Goal: Download file/media

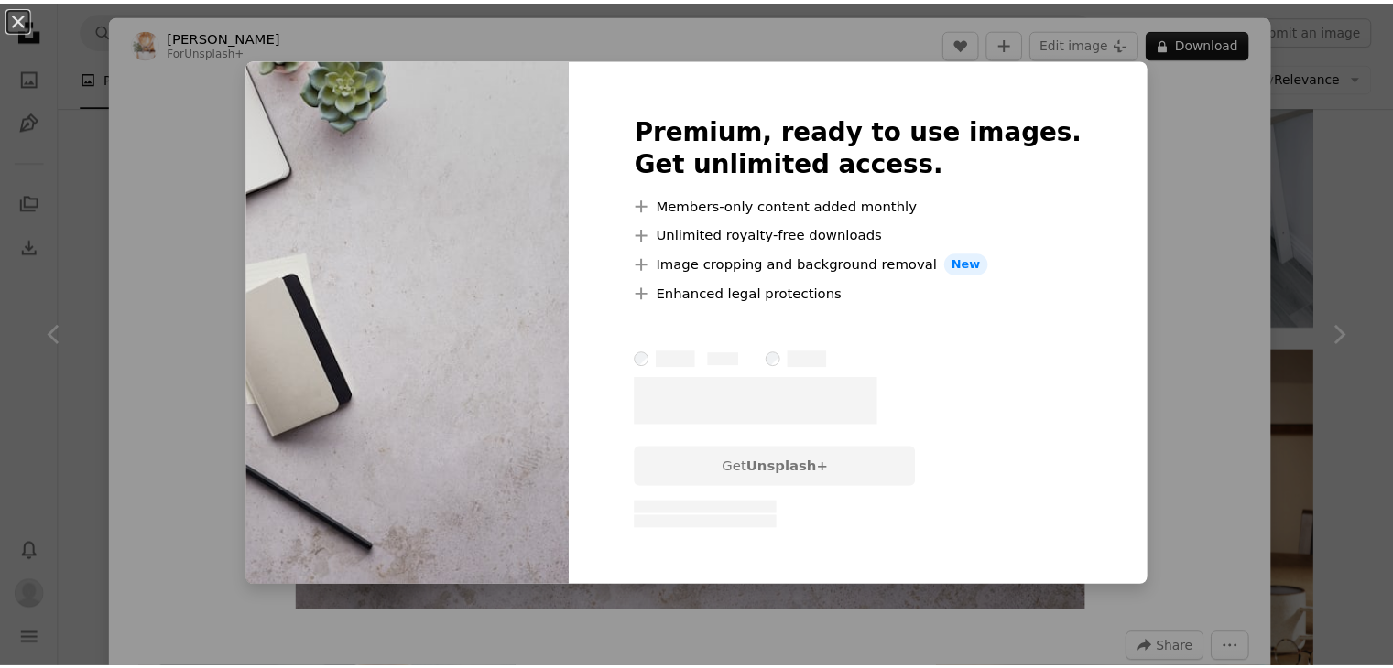
scroll to position [5493, 0]
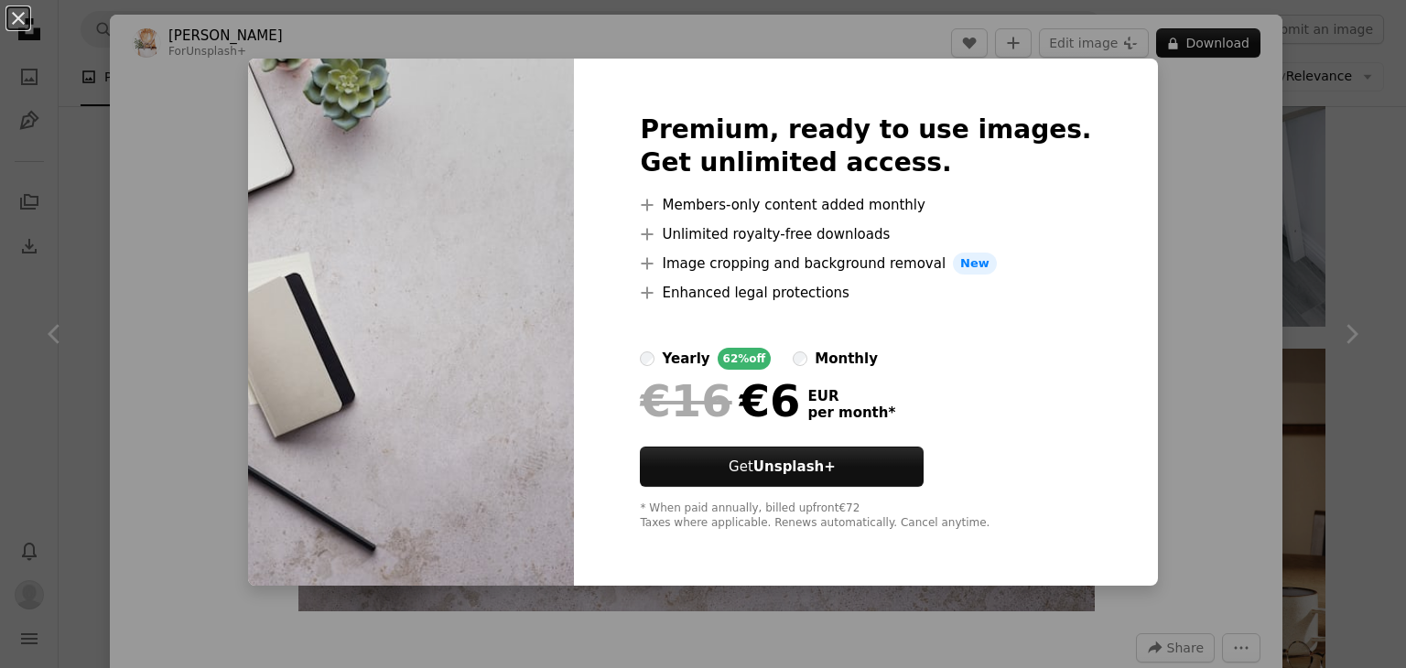
click at [1296, 211] on div "An X shape Premium, ready to use images. Get unlimited access. A plus sign Memb…" at bounding box center [703, 334] width 1406 height 668
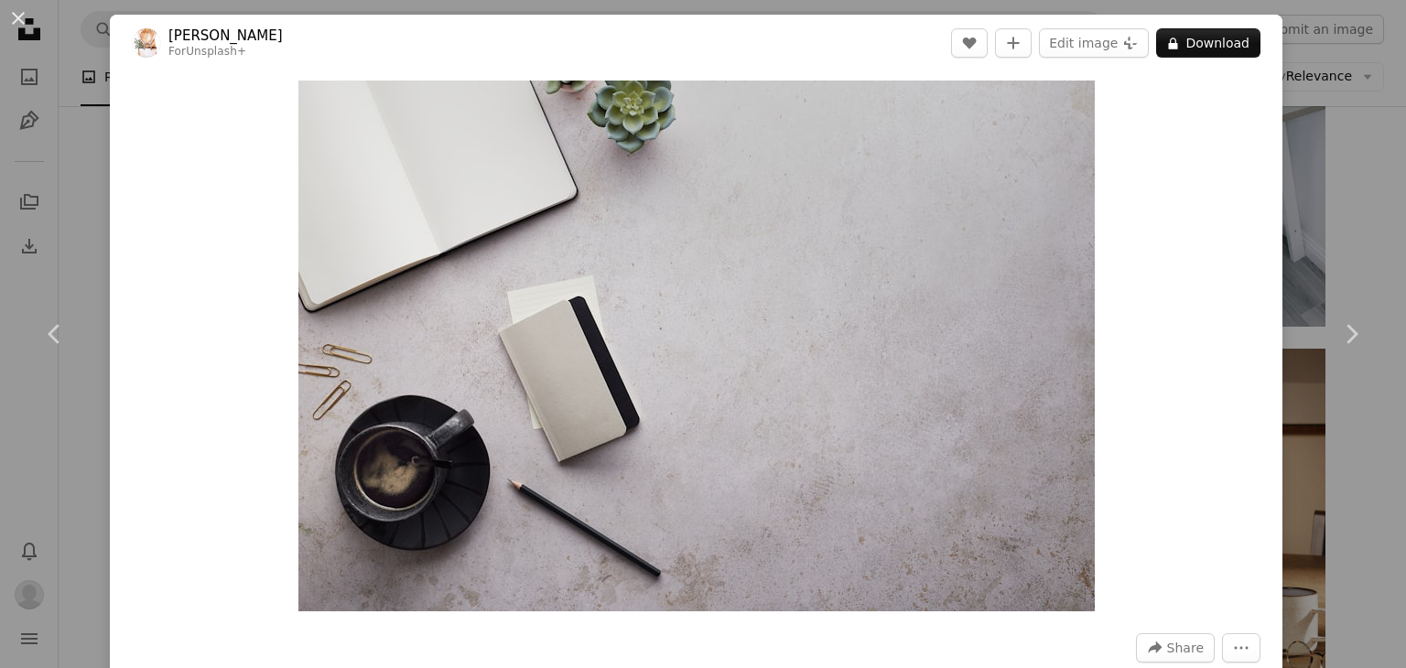
click at [1308, 210] on div "An X shape Chevron left Chevron right [PERSON_NAME] For Unsplash+ A heart A plu…" at bounding box center [703, 334] width 1406 height 668
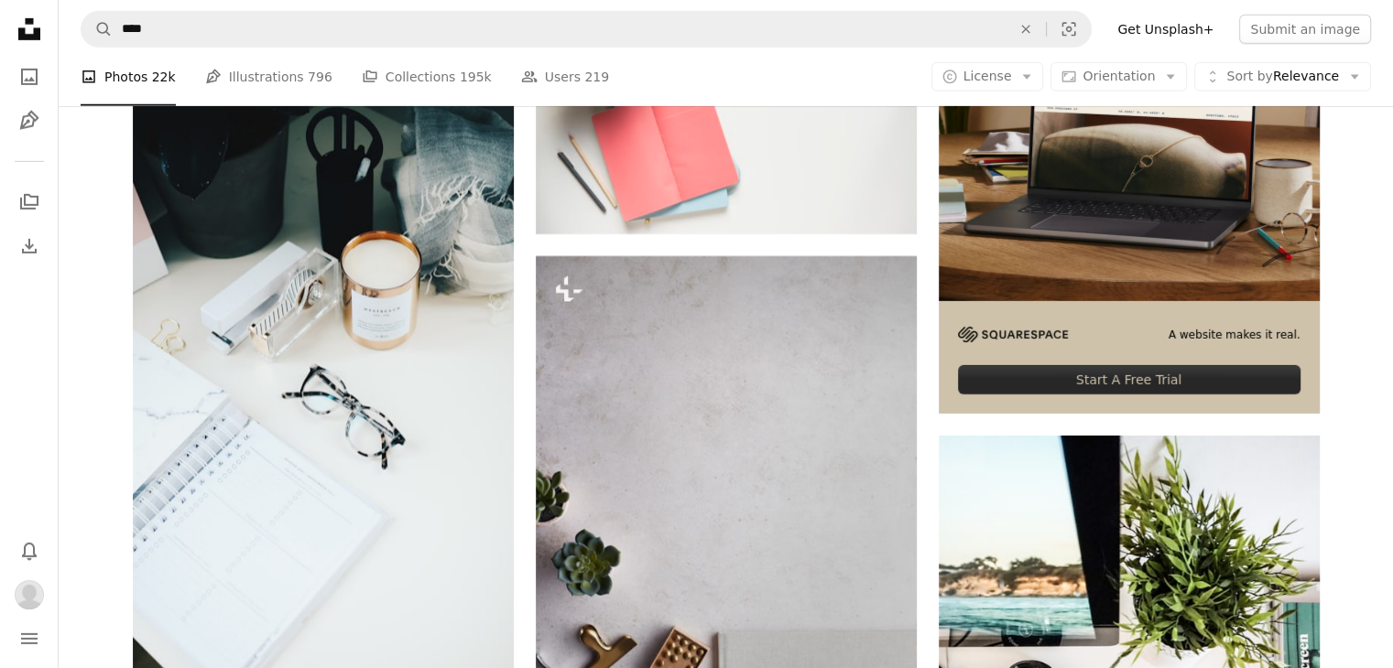
scroll to position [5951, 0]
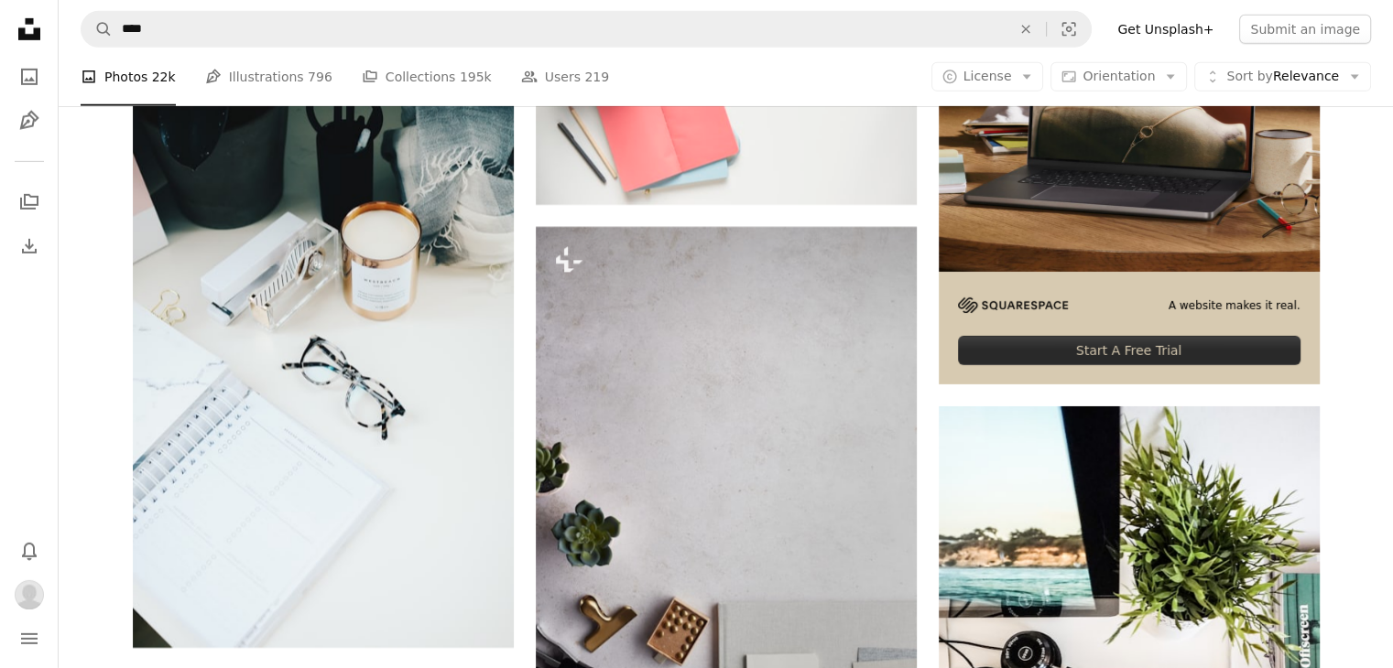
click at [1157, 95] on div "A photo Photos 22k Pen Tool Illustrations 796 A stack of folders Collections 19…" at bounding box center [726, 77] width 1290 height 59
click at [1012, 81] on span "License" at bounding box center [987, 76] width 49 height 15
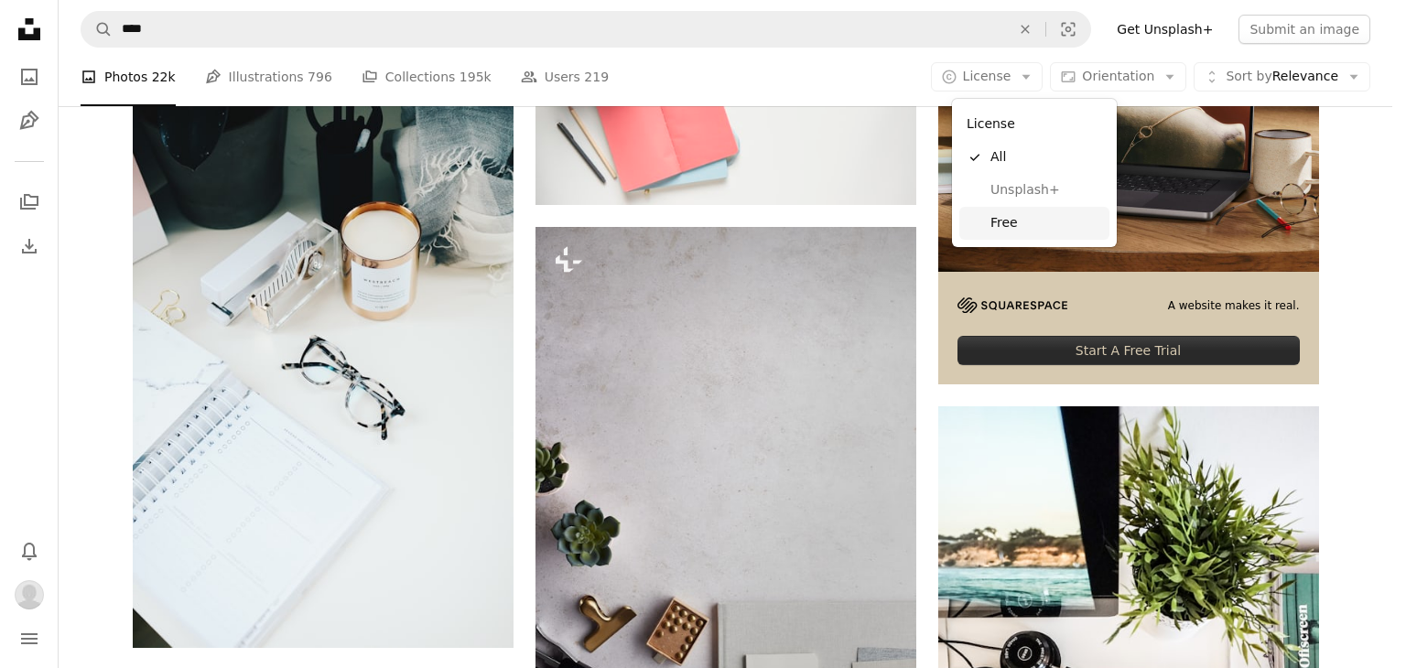
click at [1002, 214] on span "Free" at bounding box center [1047, 223] width 112 height 18
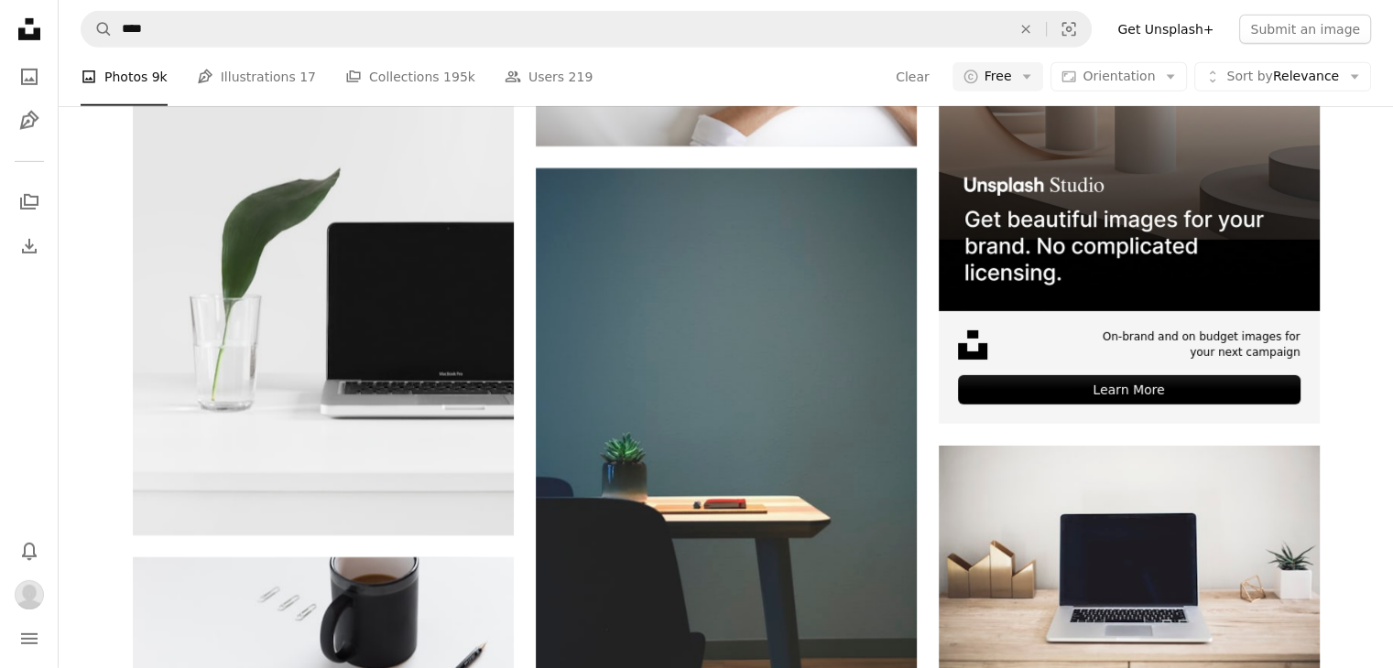
scroll to position [6714, 0]
